Goal: Task Accomplishment & Management: Manage account settings

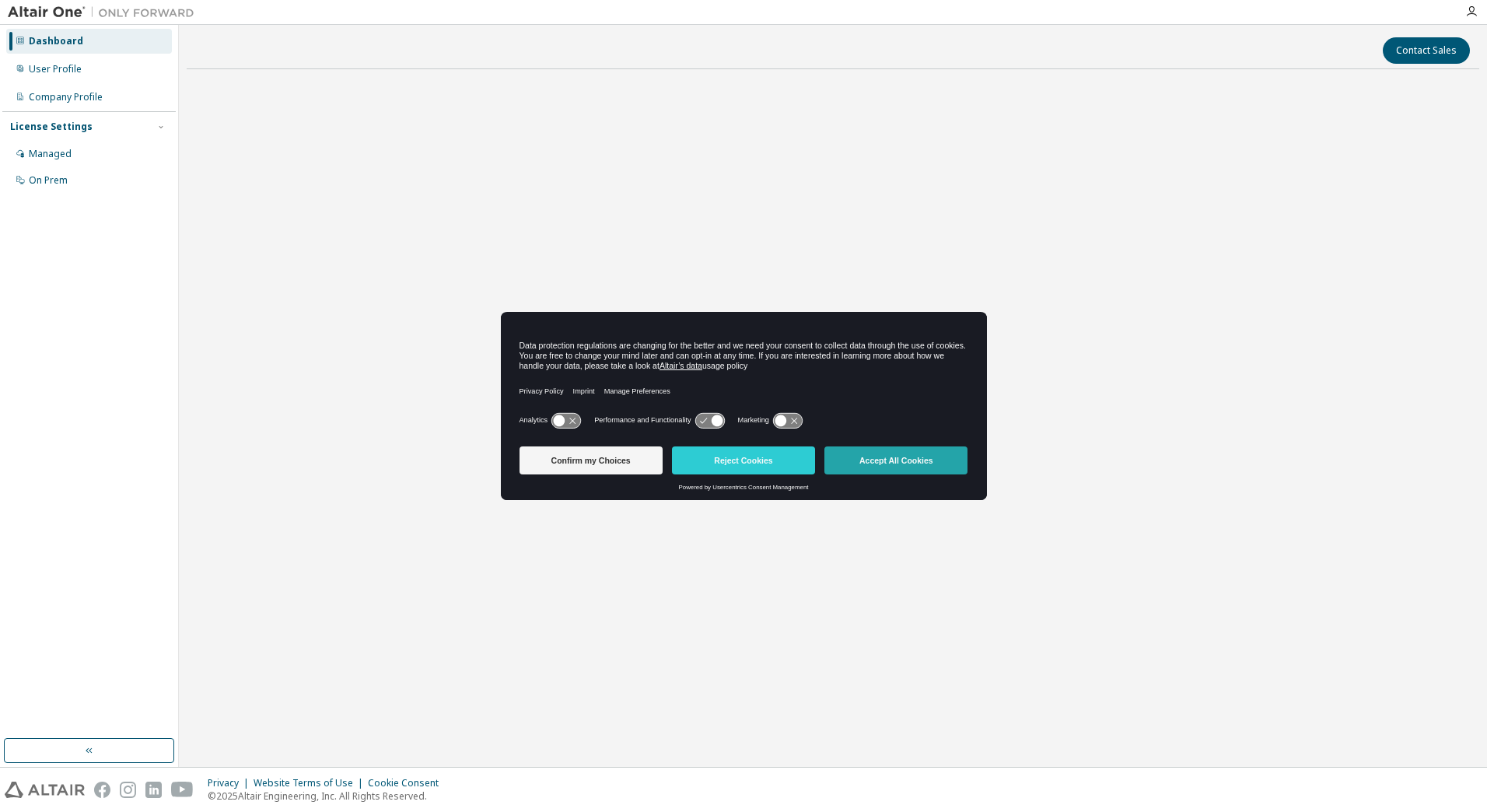
click at [901, 472] on button "Accept All Cookies" at bounding box center [895, 460] width 143 height 28
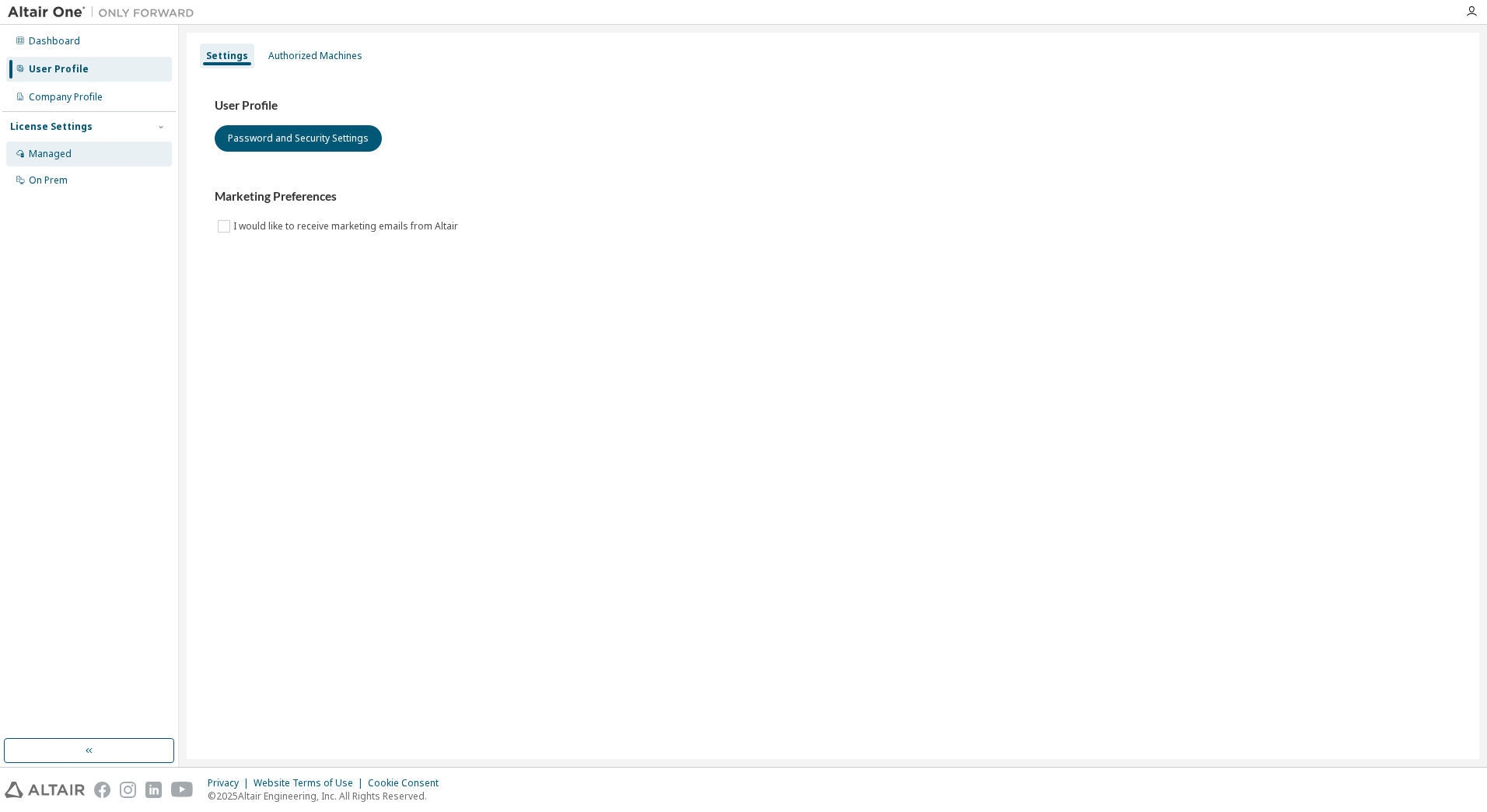
click at [121, 163] on div "Managed" at bounding box center [89, 154] width 165 height 25
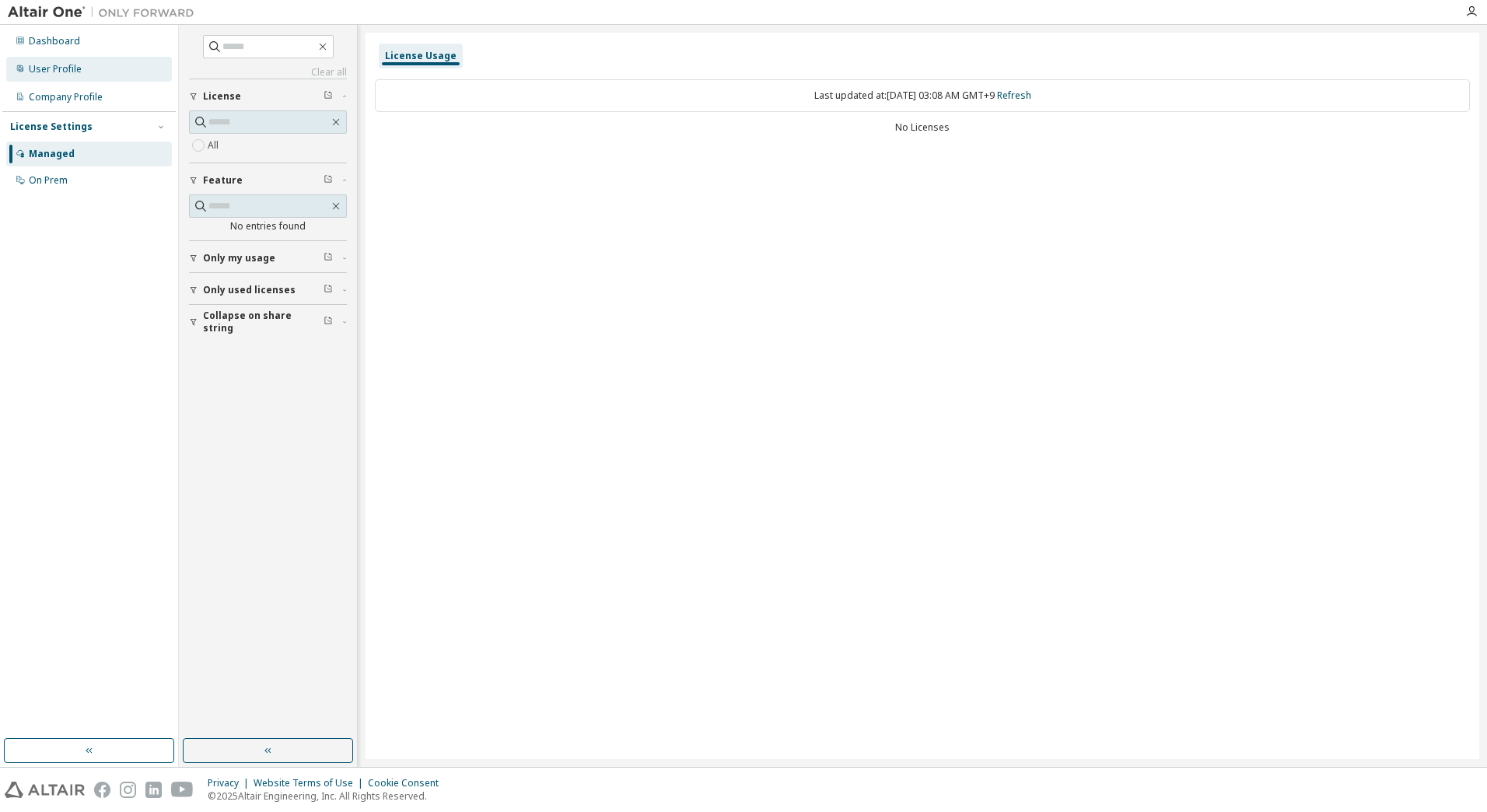
click at [98, 68] on div "User Profile" at bounding box center [89, 69] width 165 height 25
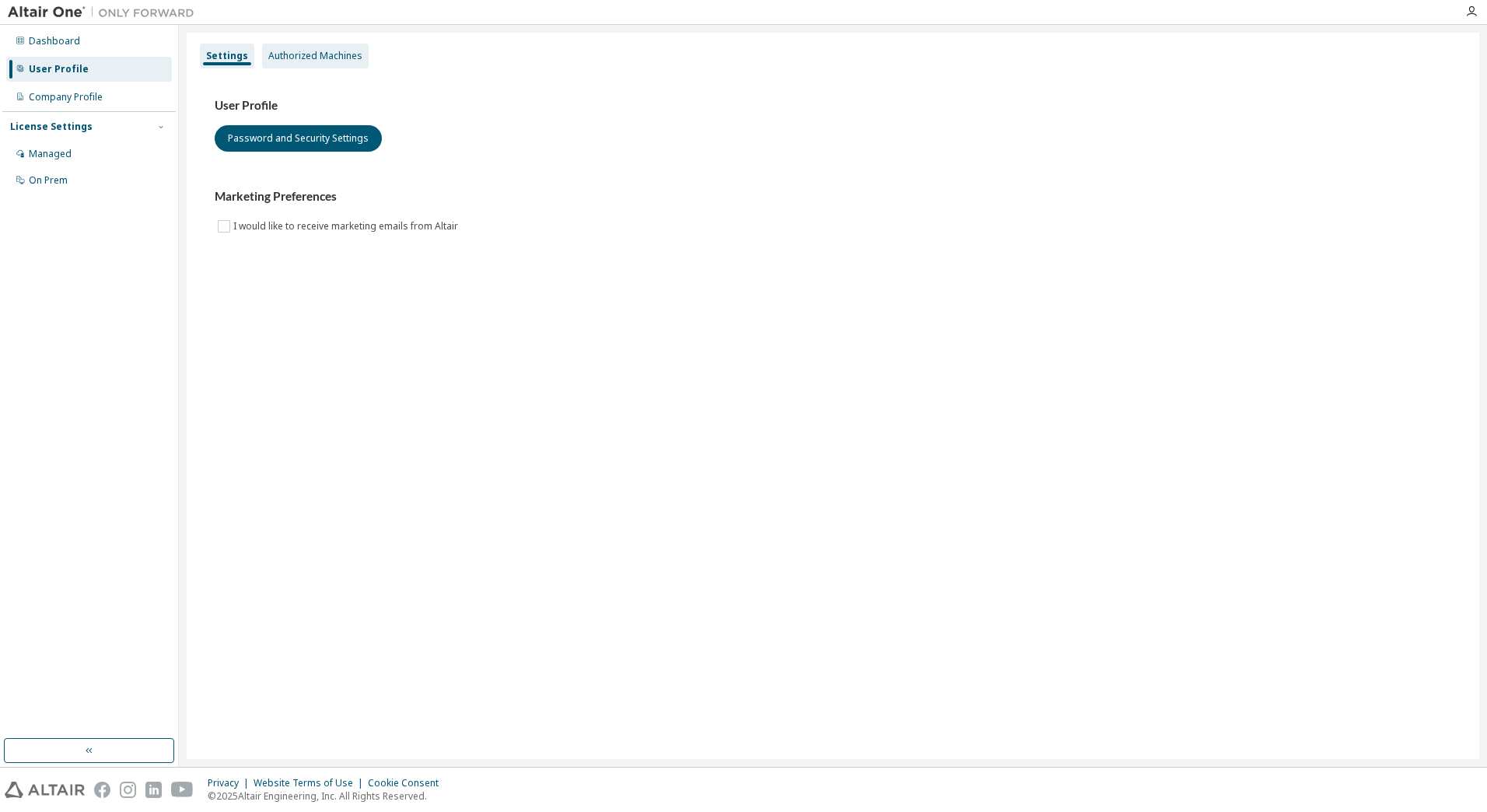
click at [321, 60] on div "Authorized Machines" at bounding box center [316, 56] width 95 height 12
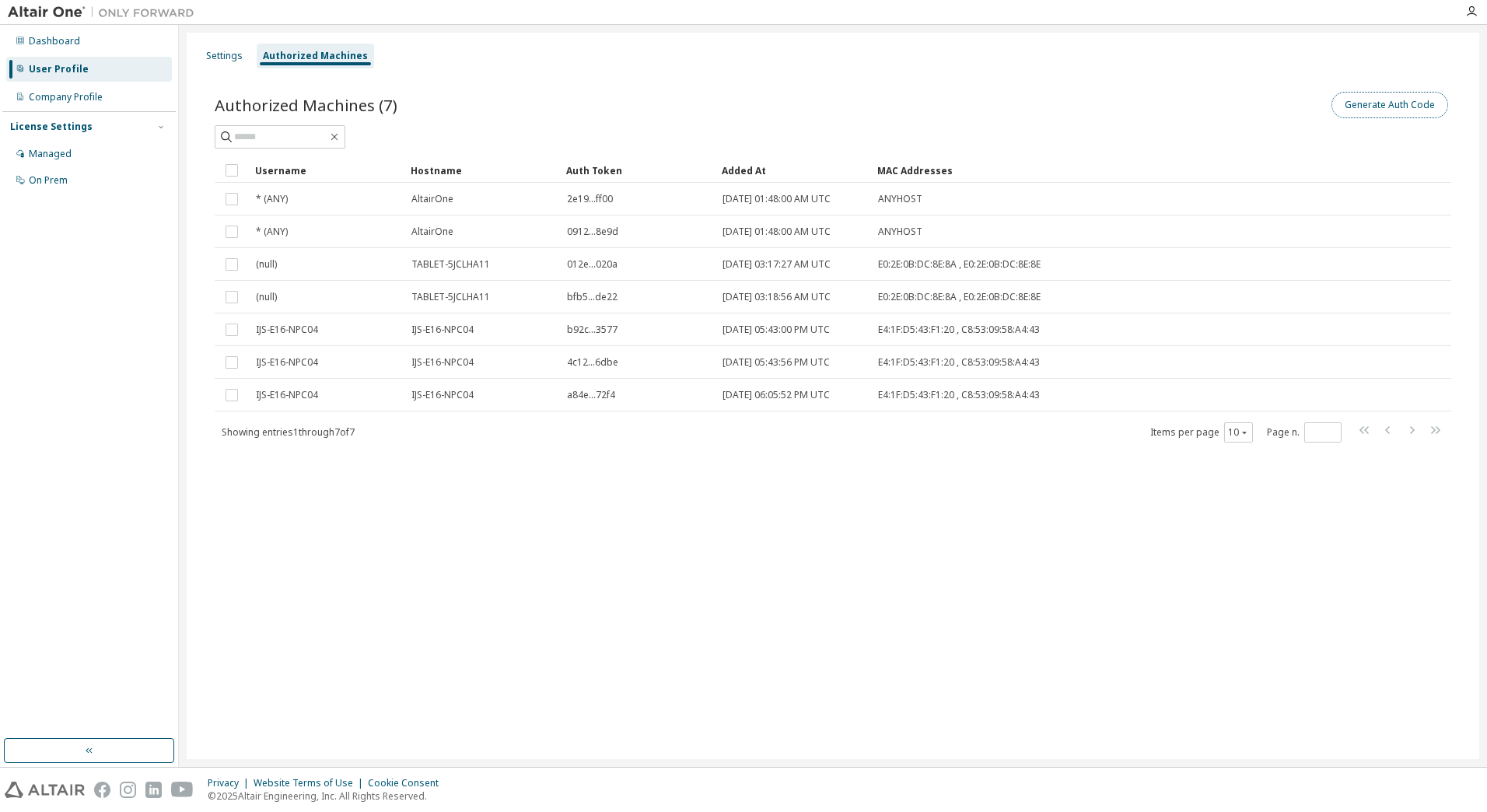
click at [1404, 112] on button "Generate Auth Code" at bounding box center [1389, 105] width 116 height 26
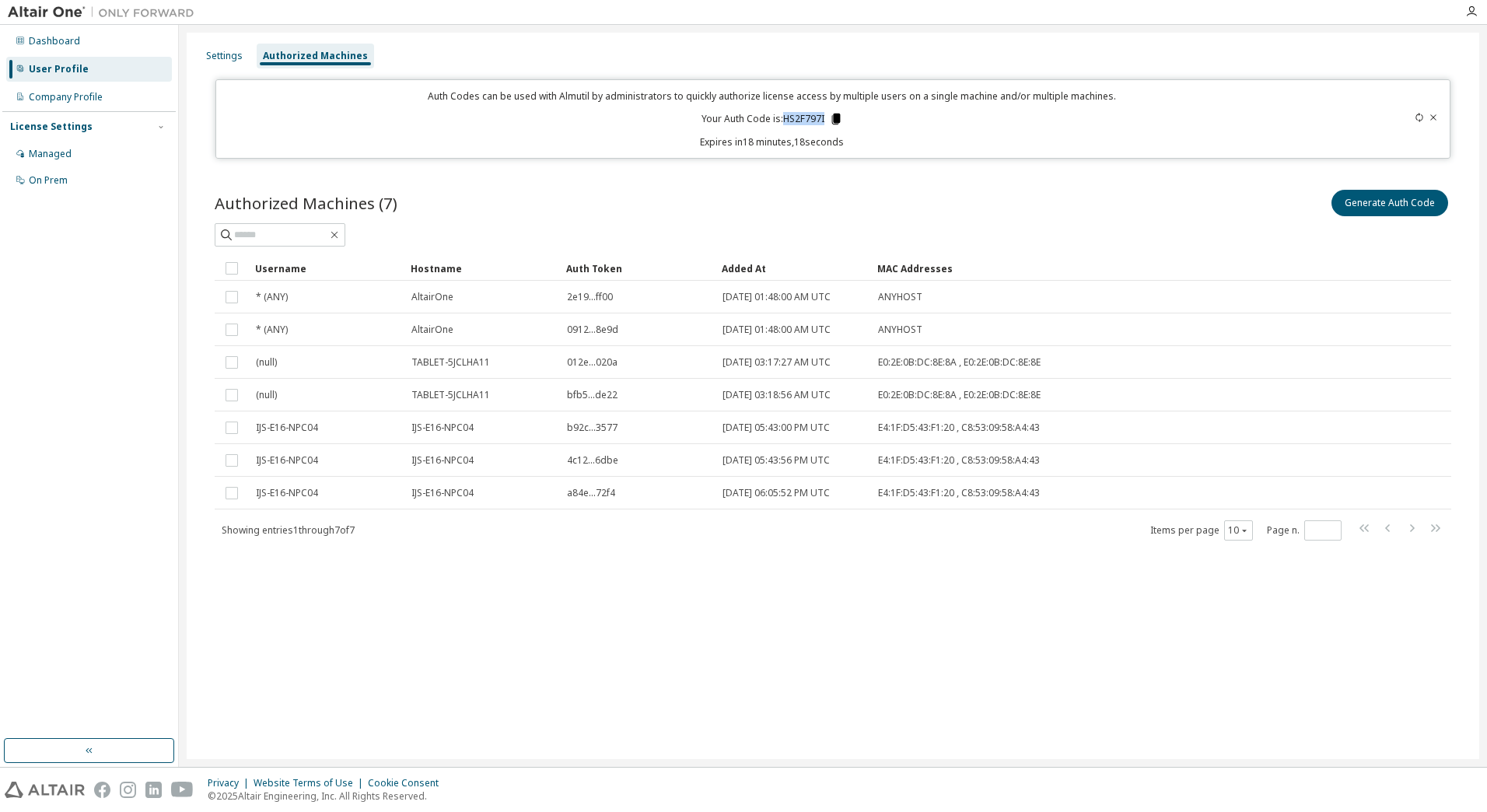
drag, startPoint x: 784, startPoint y: 120, endPoint x: 833, endPoint y: 119, distance: 49.0
click at [833, 119] on p "Your Auth Code is: HS2F797I" at bounding box center [772, 118] width 142 height 14
drag, startPoint x: 833, startPoint y: 119, endPoint x: 806, endPoint y: 121, distance: 27.1
copy p "HS2F797I"
click at [1360, 208] on button "Generate Auth Code" at bounding box center [1389, 203] width 116 height 26
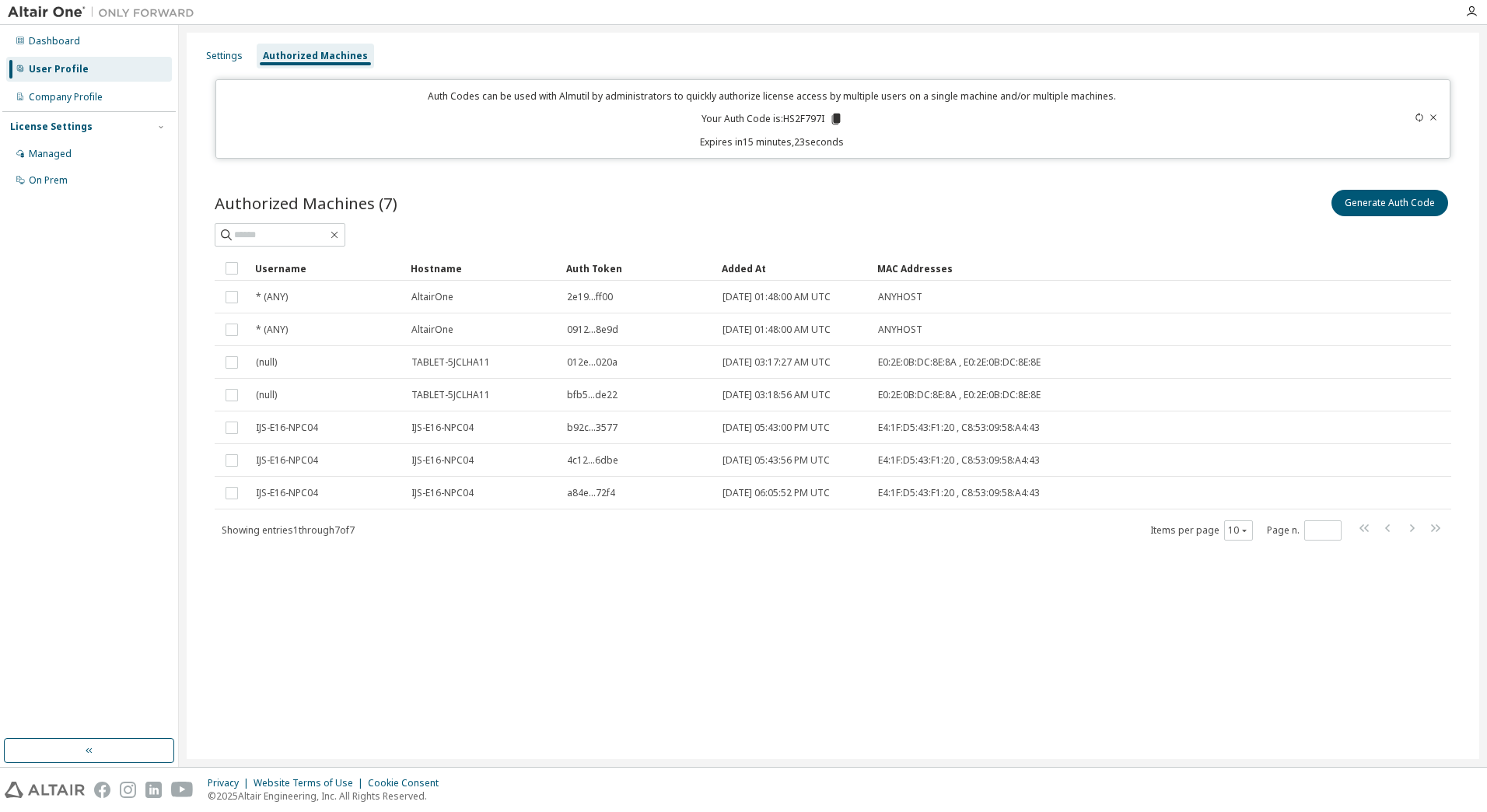
click at [857, 129] on div "Auth Codes can be used with Almutil by administrators to quickly authorize lice…" at bounding box center [772, 119] width 1094 height 60
drag, startPoint x: 783, startPoint y: 120, endPoint x: 827, endPoint y: 116, distance: 44.2
click at [827, 116] on p "Your Auth Code is: HS2F797I" at bounding box center [772, 118] width 142 height 14
copy p "HS2F797I"
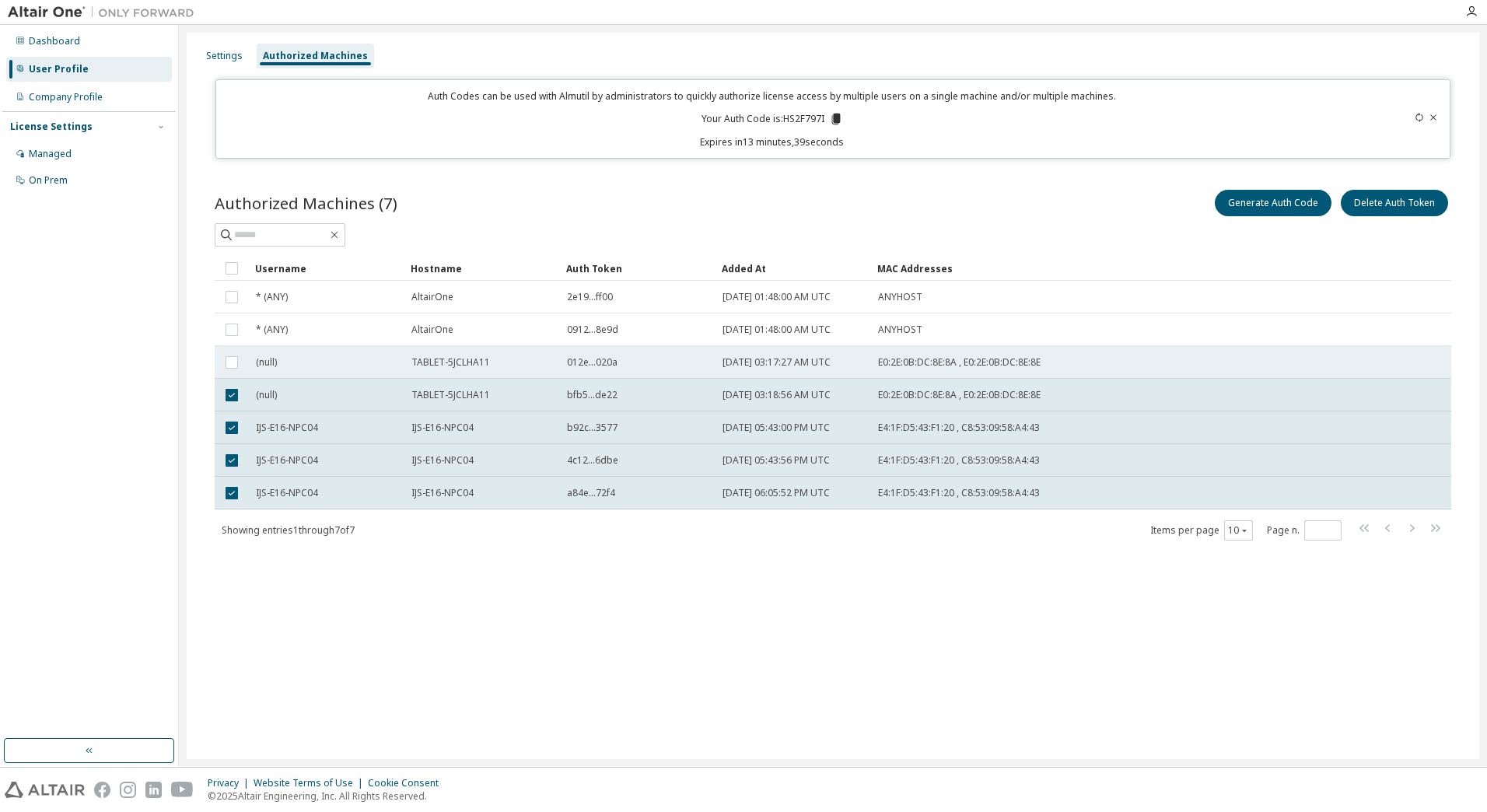
click at [242, 365] on td at bounding box center [232, 362] width 34 height 33
click at [241, 331] on td at bounding box center [232, 330] width 34 height 33
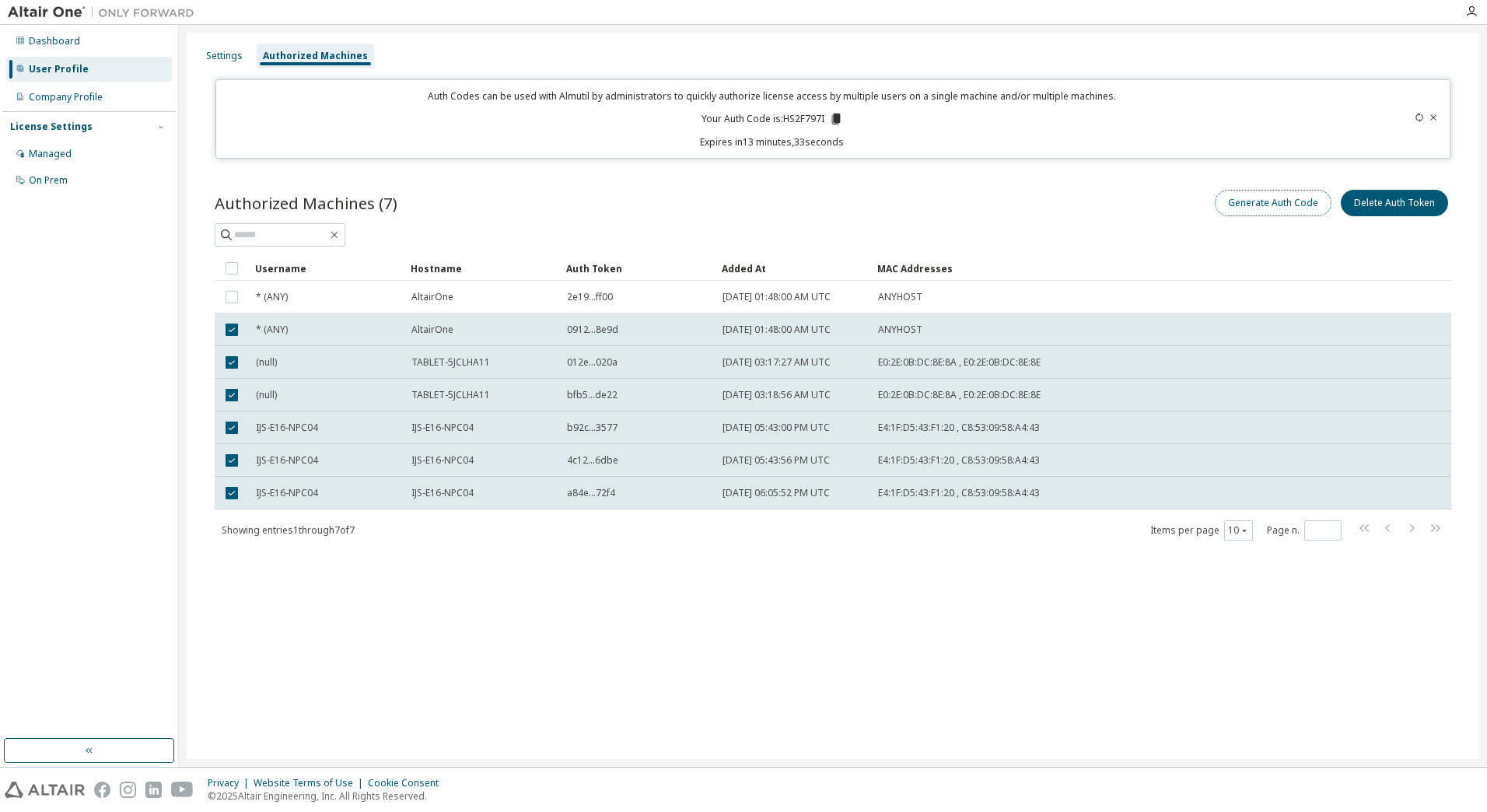
click at [1287, 211] on button "Generate Auth Code" at bounding box center [1272, 203] width 116 height 26
click at [1257, 204] on button "Generate Auth Code" at bounding box center [1272, 203] width 116 height 26
click at [1236, 195] on button "Generate Auth Code" at bounding box center [1272, 203] width 116 height 26
drag, startPoint x: 783, startPoint y: 118, endPoint x: 839, endPoint y: 116, distance: 56.0
click at [839, 116] on p "Your Auth Code is: HS2F797I" at bounding box center [772, 118] width 142 height 14
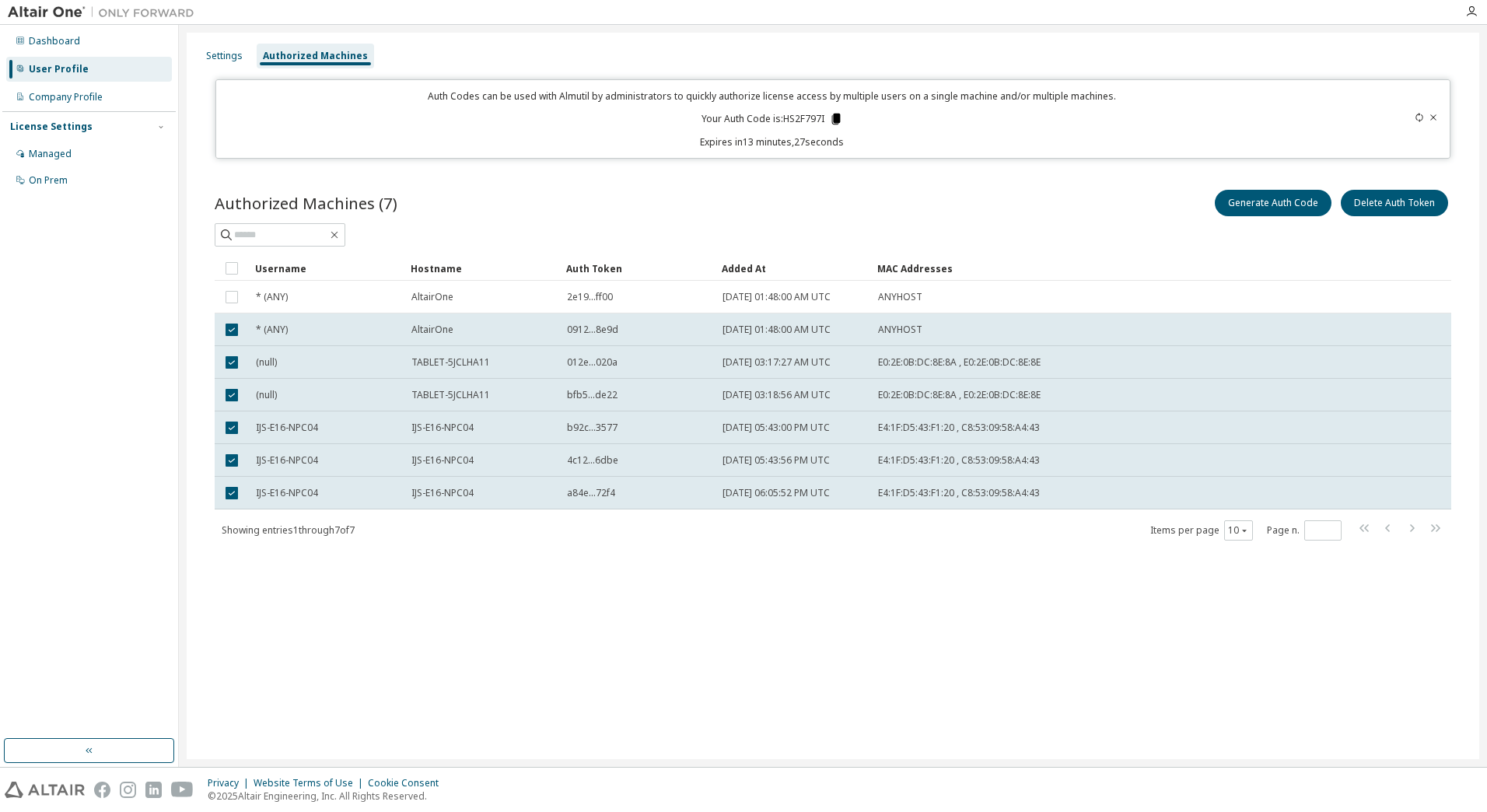
click at [839, 116] on icon at bounding box center [835, 119] width 9 height 11
